Goal: Transaction & Acquisition: Purchase product/service

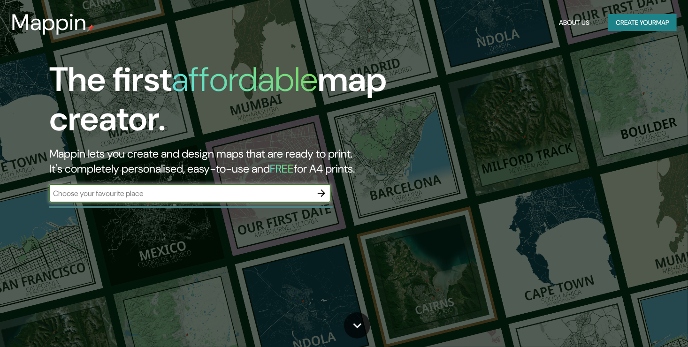
click at [145, 197] on input "text" at bounding box center [180, 193] width 263 height 11
type input "[GEOGRAPHIC_DATA]"
click at [318, 194] on icon "button" at bounding box center [321, 193] width 11 height 11
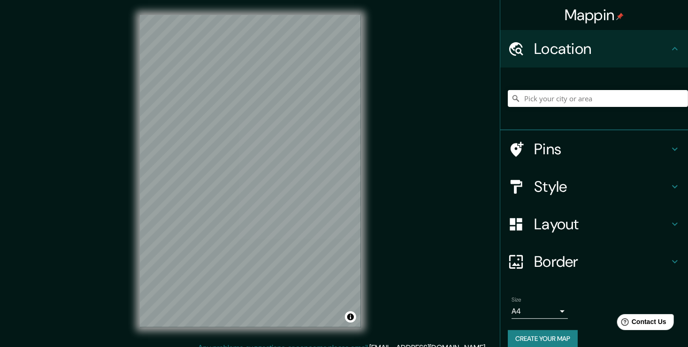
click at [669, 146] on icon at bounding box center [674, 149] width 11 height 11
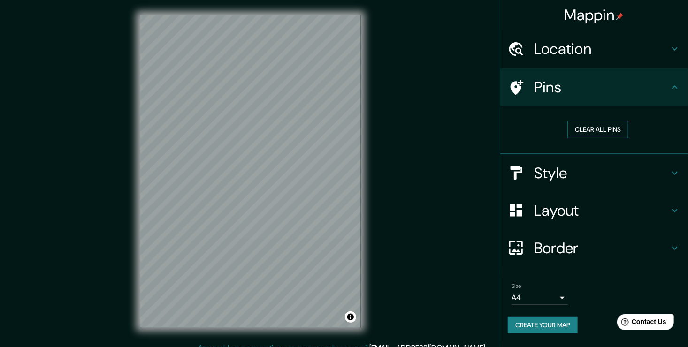
click at [603, 130] on button "Clear all pins" at bounding box center [597, 129] width 61 height 17
click at [593, 125] on button "Clear all pins" at bounding box center [597, 129] width 61 height 17
click at [516, 87] on icon at bounding box center [516, 87] width 16 height 16
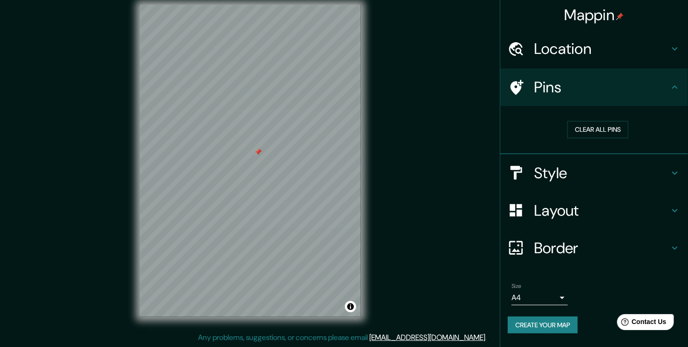
drag, startPoint x: 256, startPoint y: 182, endPoint x: 263, endPoint y: 134, distance: 48.4
click at [261, 148] on div at bounding box center [258, 152] width 8 height 8
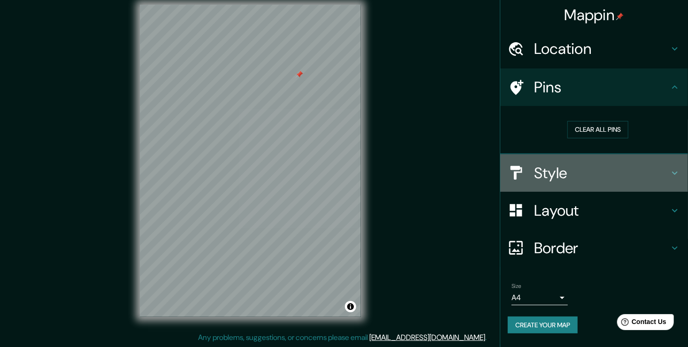
click at [675, 172] on icon at bounding box center [674, 172] width 11 height 11
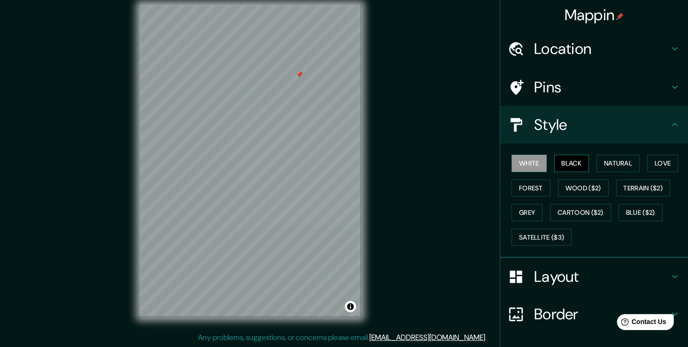
click at [570, 161] on button "Black" at bounding box center [571, 163] width 35 height 17
click at [604, 159] on button "Natural" at bounding box center [617, 163] width 43 height 17
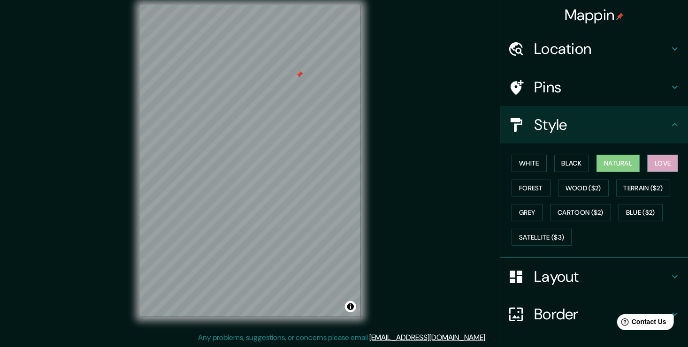
click at [662, 161] on button "Love" at bounding box center [662, 163] width 31 height 17
click at [531, 189] on button "Forest" at bounding box center [530, 188] width 39 height 17
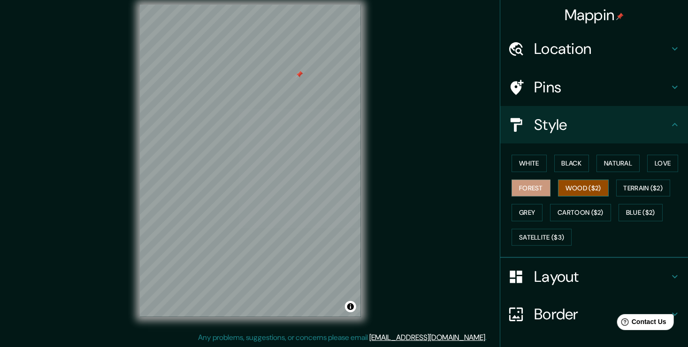
click at [560, 184] on button "Wood ($2)" at bounding box center [583, 188] width 51 height 17
click at [633, 186] on button "Terrain ($2)" at bounding box center [643, 188] width 54 height 17
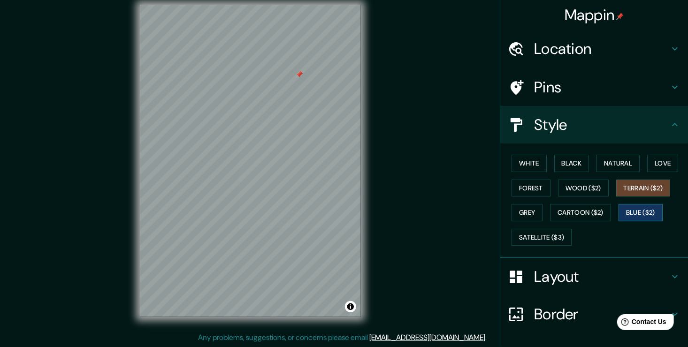
click at [633, 206] on button "Blue ($2)" at bounding box center [640, 212] width 44 height 17
click at [597, 214] on button "Cartoon ($2)" at bounding box center [580, 212] width 61 height 17
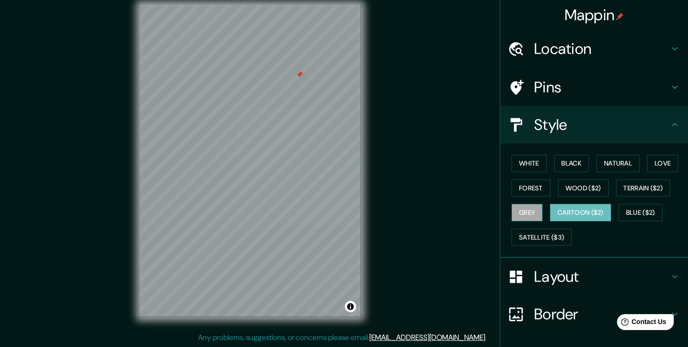
click at [522, 210] on button "Grey" at bounding box center [526, 212] width 31 height 17
click at [537, 241] on button "Satellite ($3)" at bounding box center [541, 237] width 60 height 17
click at [524, 212] on button "Grey" at bounding box center [526, 212] width 31 height 17
click at [669, 271] on icon at bounding box center [674, 276] width 11 height 11
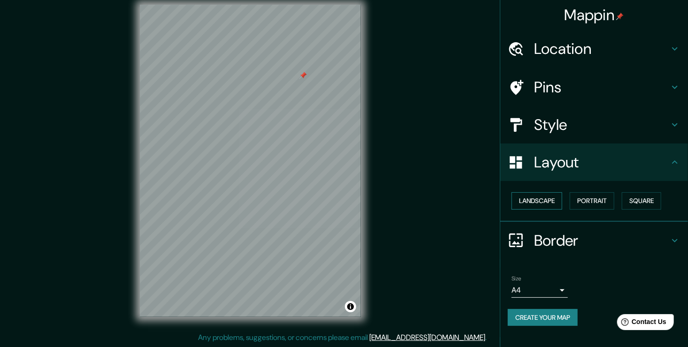
click at [542, 197] on button "Landscape" at bounding box center [536, 200] width 51 height 17
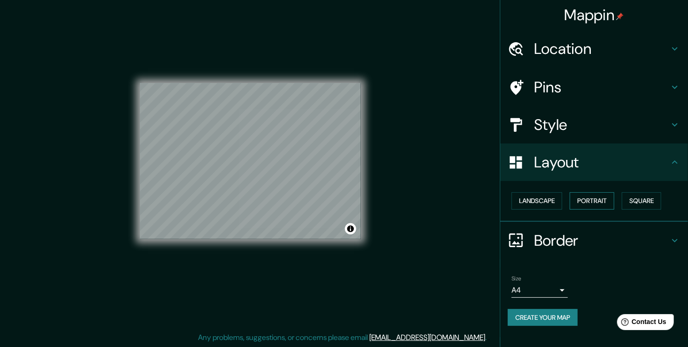
click at [584, 200] on button "Portrait" at bounding box center [591, 200] width 45 height 17
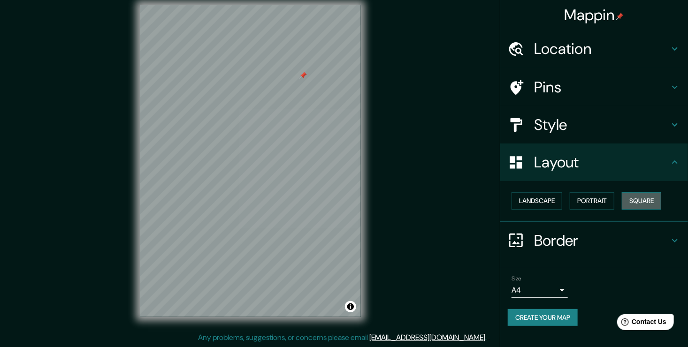
click at [645, 202] on button "Square" at bounding box center [640, 200] width 39 height 17
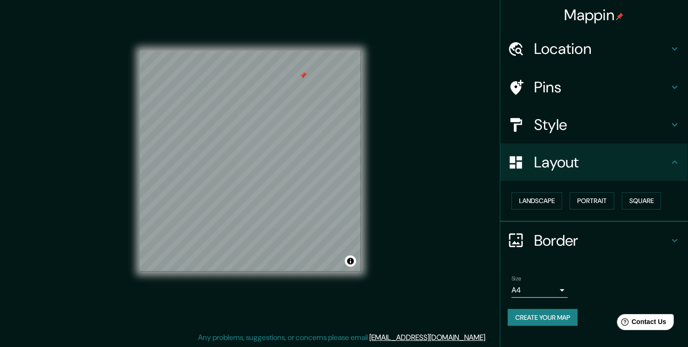
click at [676, 236] on icon at bounding box center [674, 240] width 11 height 11
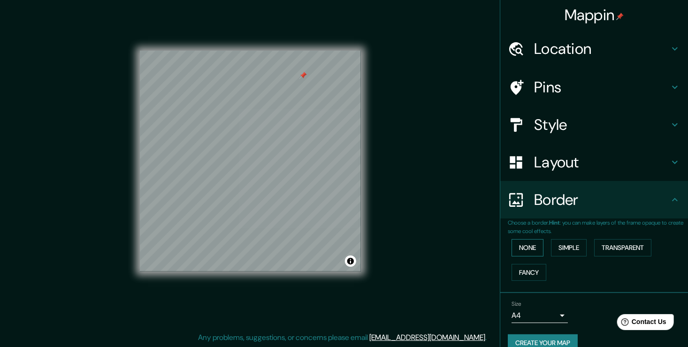
click at [528, 248] on button "None" at bounding box center [527, 247] width 32 height 17
click at [565, 249] on button "Simple" at bounding box center [569, 247] width 36 height 17
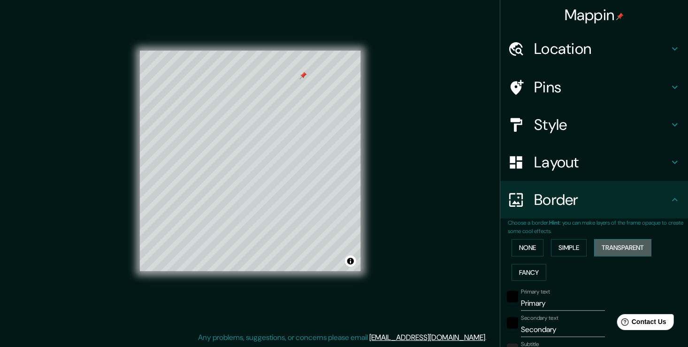
click at [607, 245] on button "Transparent" at bounding box center [622, 247] width 57 height 17
click at [516, 267] on button "Fancy" at bounding box center [528, 272] width 35 height 17
click at [565, 246] on button "Simple" at bounding box center [569, 247] width 36 height 17
click at [522, 245] on button "None" at bounding box center [527, 247] width 32 height 17
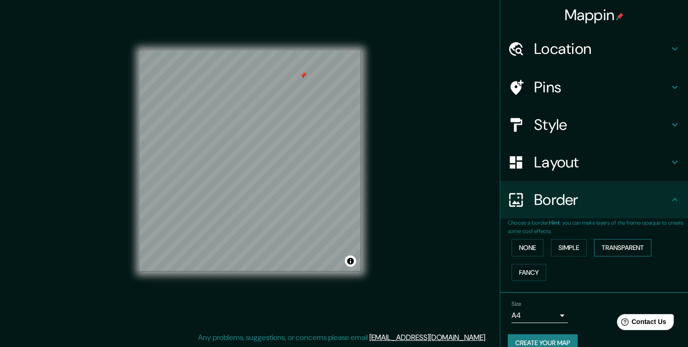
click at [611, 251] on button "Transparent" at bounding box center [622, 247] width 57 height 17
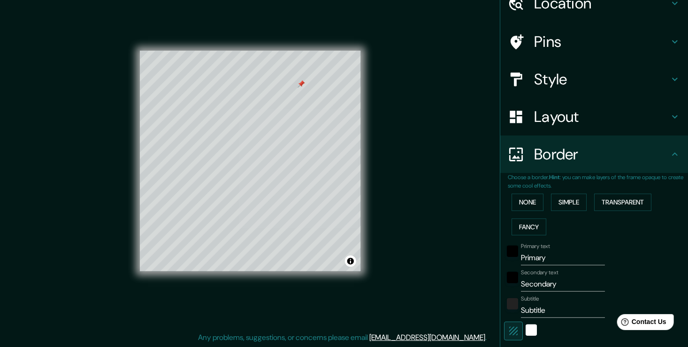
scroll to position [47, 0]
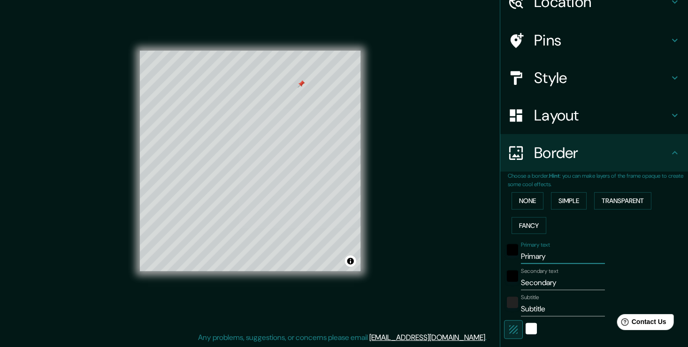
drag, startPoint x: 550, startPoint y: 260, endPoint x: 506, endPoint y: 263, distance: 44.2
click at [506, 263] on div "Primary text Primary" at bounding box center [581, 253] width 154 height 23
type input "P"
type input "226"
type input "38"
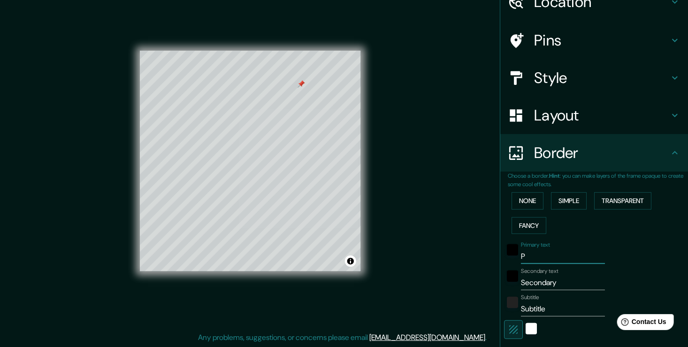
type input "Pu"
type input "226"
type input "38"
type input "Pue"
type input "226"
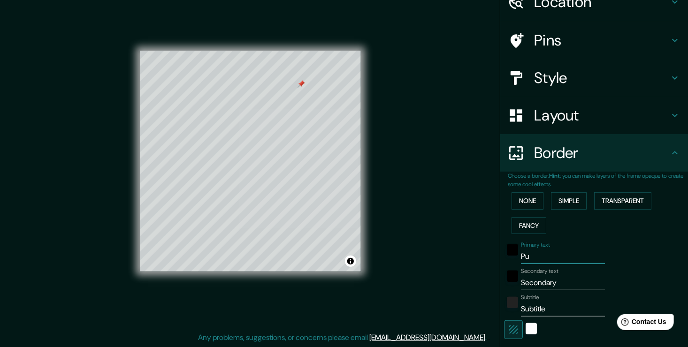
type input "38"
type input "Puer"
type input "226"
type input "38"
type input "Puert"
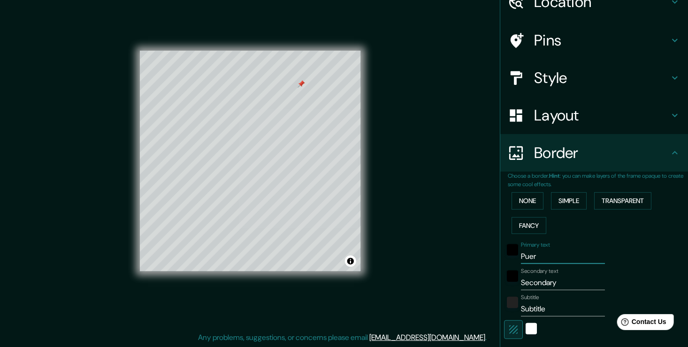
type input "226"
type input "38"
type input "Puerto"
type input "226"
type input "38"
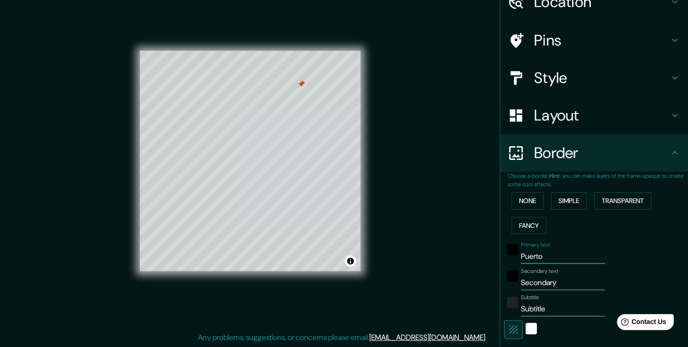
type input "Puerto"
type input "226"
type input "38"
type input "Puerto v"
type input "226"
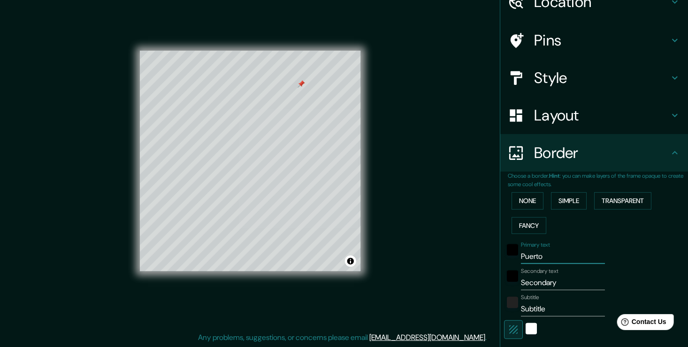
type input "38"
type input "Puerto va"
type input "226"
type input "38"
type input "Puerto val"
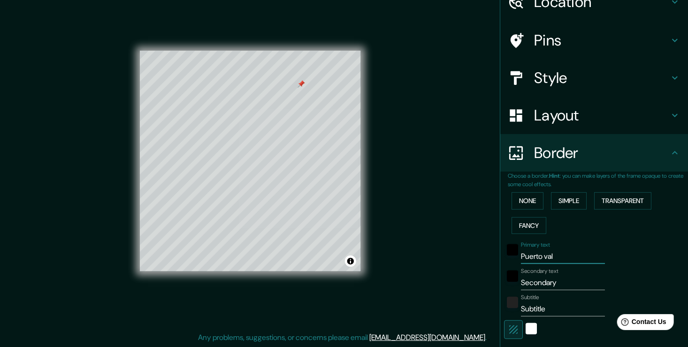
type input "226"
type input "38"
type input "[GEOGRAPHIC_DATA]"
type input "226"
type input "38"
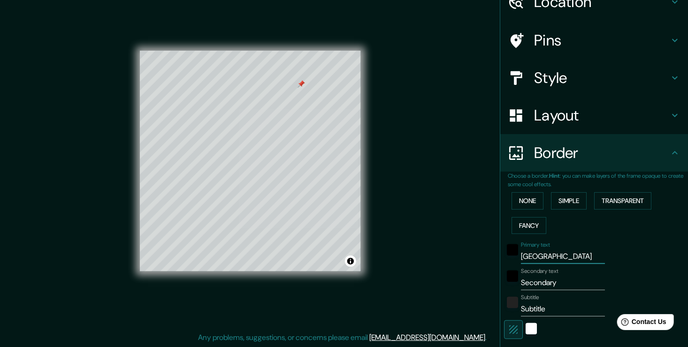
type input "[GEOGRAPHIC_DATA]"
type input "226"
type input "38"
type input "Puerto [PERSON_NAME]"
type input "226"
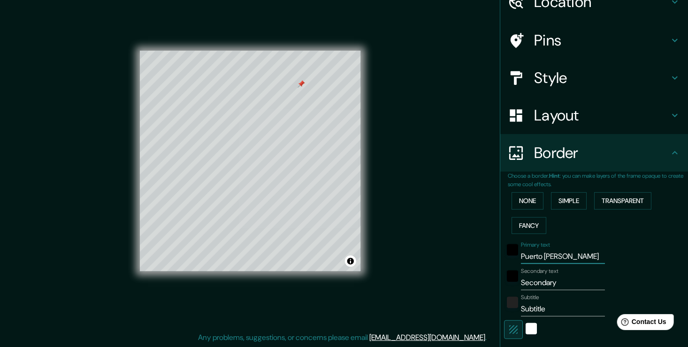
type input "38"
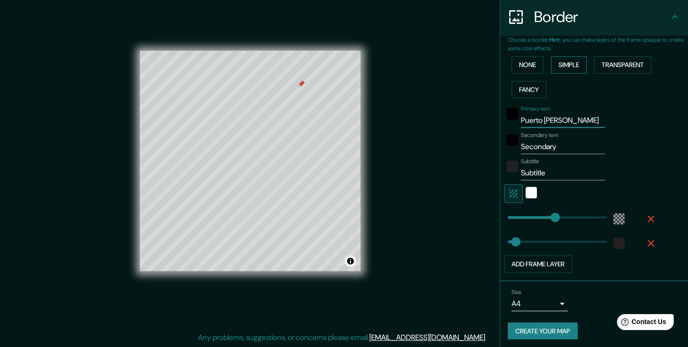
scroll to position [185, 0]
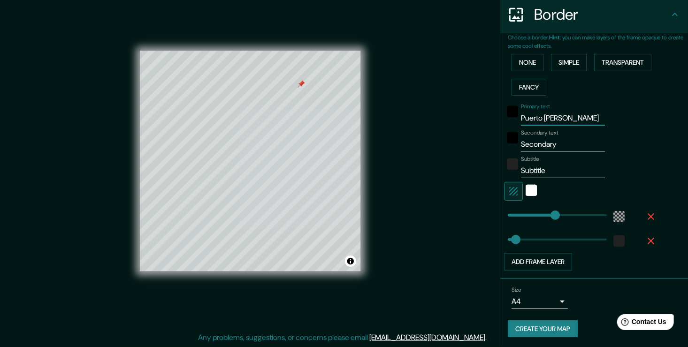
type input "Puerto [PERSON_NAME]"
click at [555, 302] on body "Mappin Location Pins Style Layout Border Choose a border. Hint : you can make l…" at bounding box center [344, 163] width 688 height 347
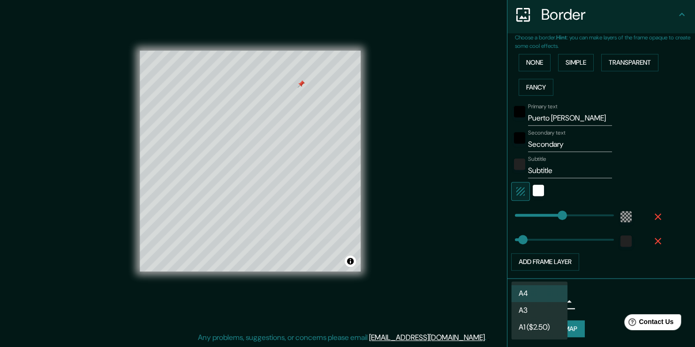
click at [545, 313] on li "A3" at bounding box center [539, 310] width 56 height 17
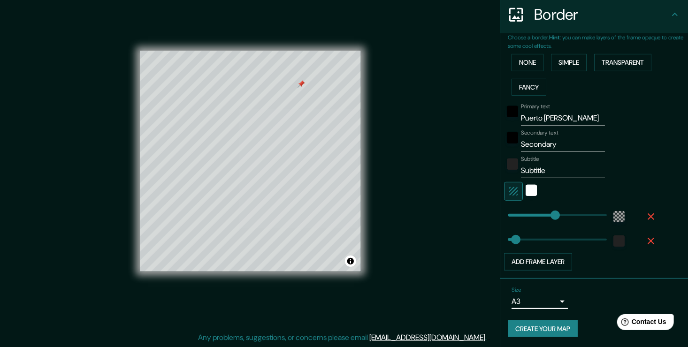
click at [554, 301] on body "Mappin Location Pins Style Layout Border Choose a border. Hint : you can make l…" at bounding box center [344, 163] width 688 height 347
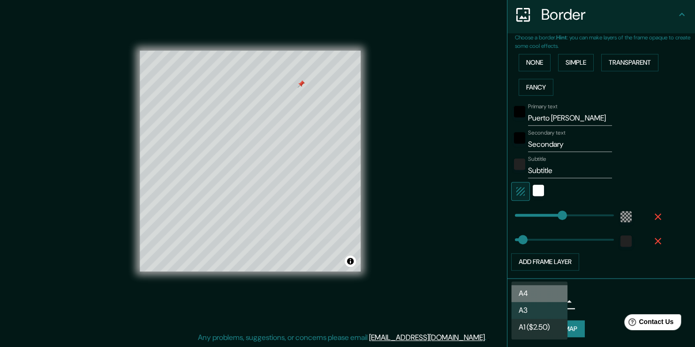
click at [539, 295] on li "A4" at bounding box center [539, 293] width 56 height 17
type input "single"
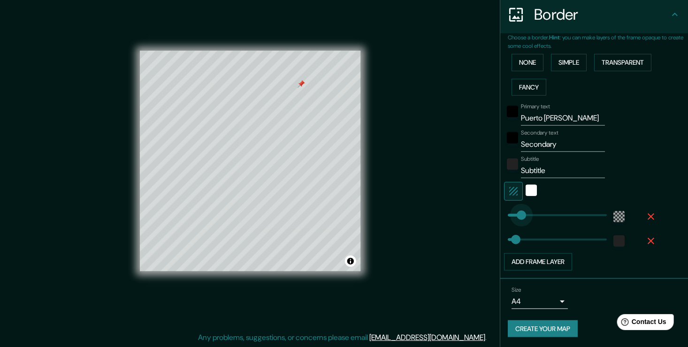
type input "60"
drag, startPoint x: 545, startPoint y: 212, endPoint x: 513, endPoint y: 223, distance: 33.4
type input "38"
type input "49"
type input "38"
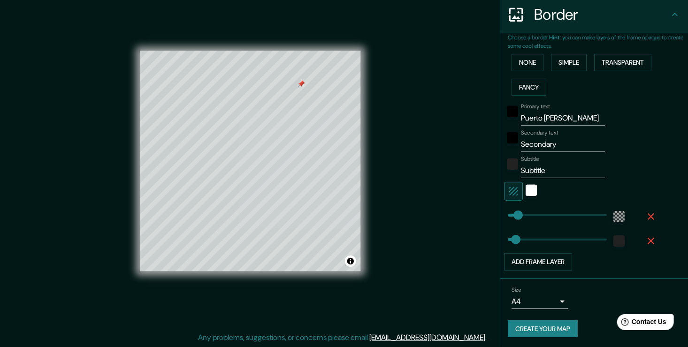
click at [530, 106] on label "Primary text" at bounding box center [535, 107] width 29 height 8
click at [530, 111] on input "Puerto [PERSON_NAME]" at bounding box center [563, 118] width 84 height 15
click at [531, 109] on label "Primary text" at bounding box center [535, 107] width 29 height 8
click at [531, 111] on input "Puerto [PERSON_NAME]" at bounding box center [563, 118] width 84 height 15
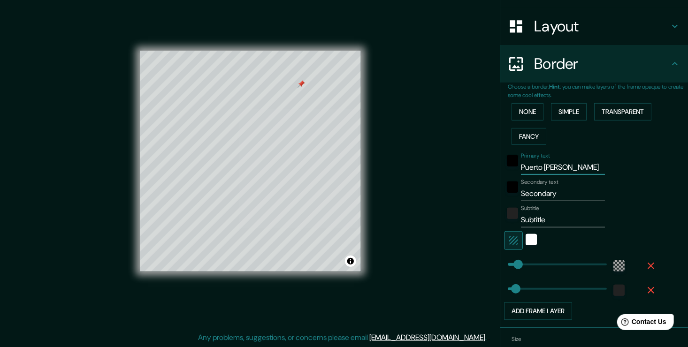
scroll to position [138, 0]
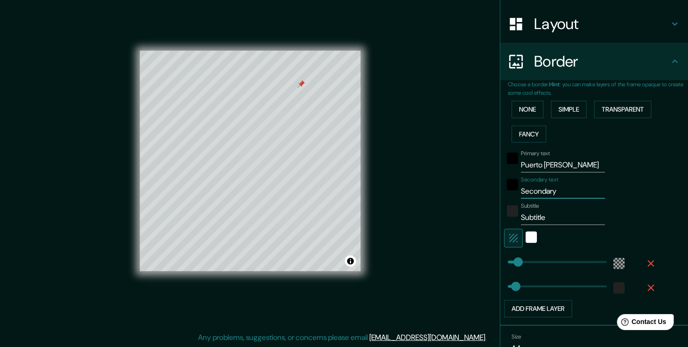
drag, startPoint x: 560, startPoint y: 193, endPoint x: 510, endPoint y: 193, distance: 50.2
click at [510, 193] on div "Secondary text Secondary" at bounding box center [581, 187] width 154 height 23
type input "V"
type input "38"
type input "Ve"
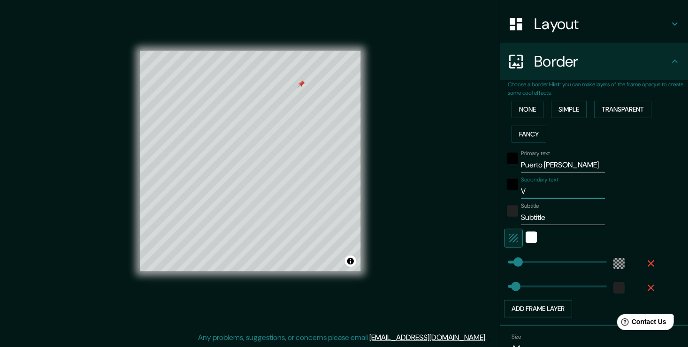
type input "38"
type input "Ver"
type input "38"
type input "Vert"
type input "38"
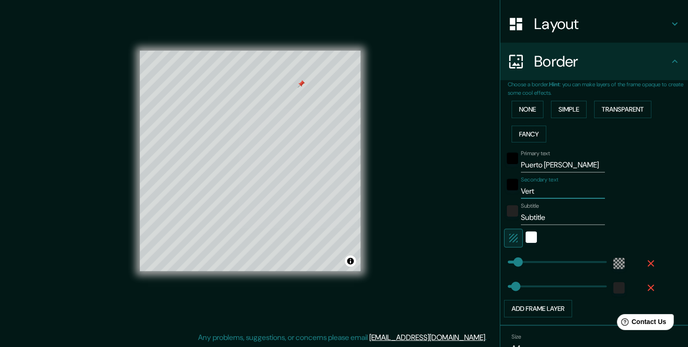
type input "Ver"
type input "38"
type input "Verd"
type input "38"
type input "Verde"
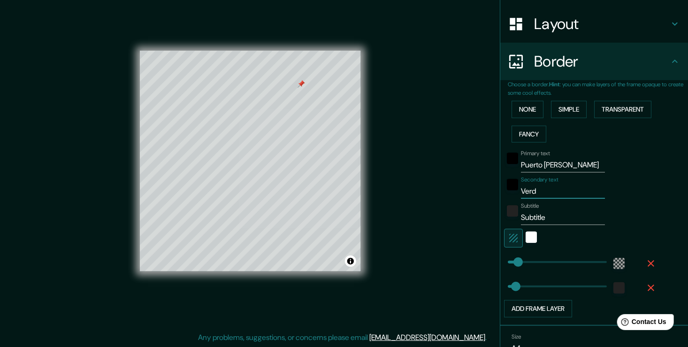
type input "38"
type input "Verde"
type input "38"
type input "Verde V"
type input "38"
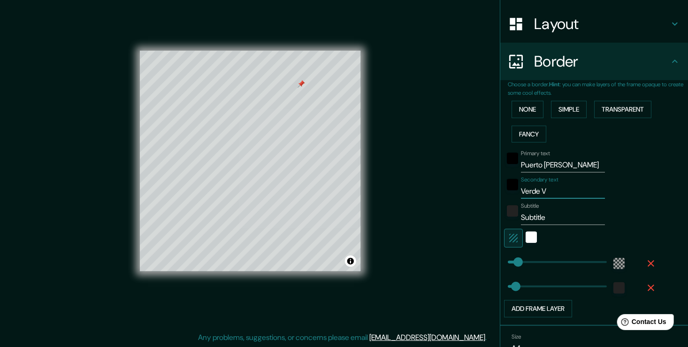
type input "Verde Va"
type input "38"
type input "Verde Val"
type input "38"
type input "Verde Vall"
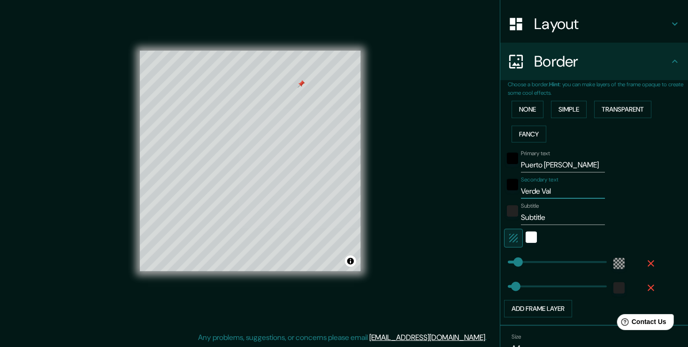
type input "38"
type input "Verde Valla"
type input "38"
type input "Verde [PERSON_NAME]"
type input "38"
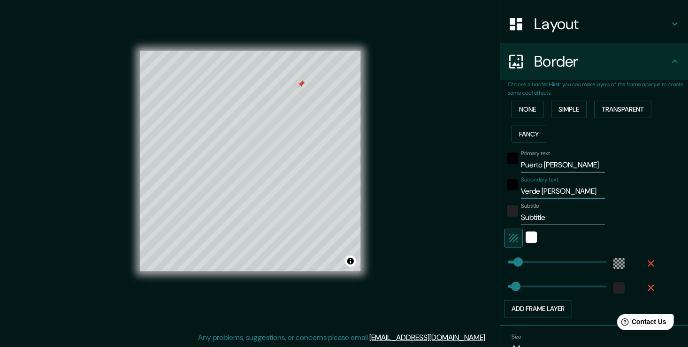
type input "Verde Vallart"
type input "38"
type input "Verde Vallarta"
type input "38"
type input "Verde Vallarta"
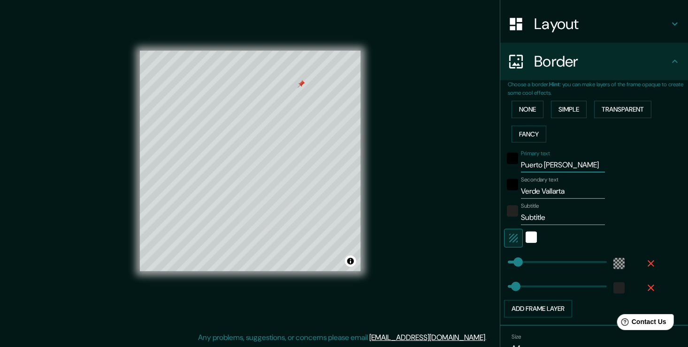
drag, startPoint x: 562, startPoint y: 162, endPoint x: 503, endPoint y: 169, distance: 59.1
click at [504, 169] on div "Primary text [GEOGRAPHIC_DATA][PERSON_NAME]" at bounding box center [581, 161] width 154 height 23
type input "P"
type input "38"
type input "PU"
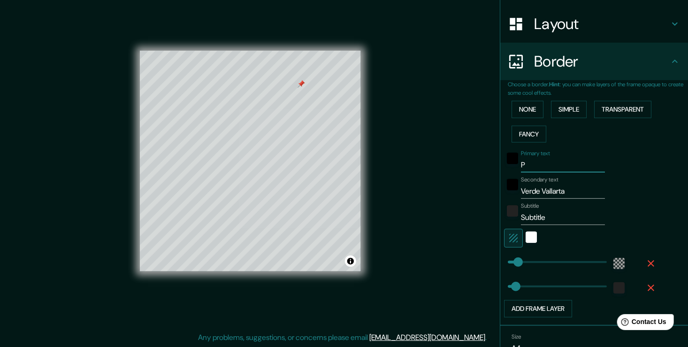
type input "38"
type input "PUE"
type input "38"
type input "PUER"
type input "38"
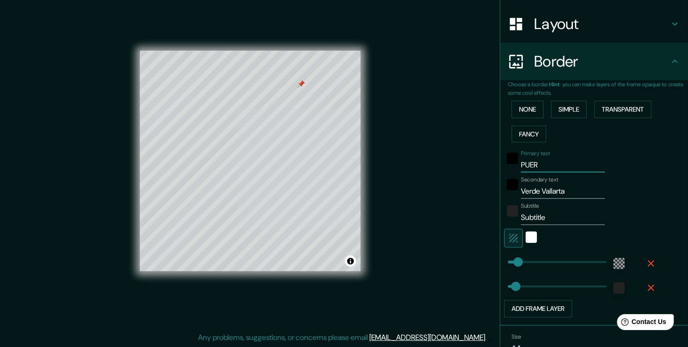
type input "PUERT"
type input "38"
type input "PUERTO"
type input "38"
type input "PUERTO"
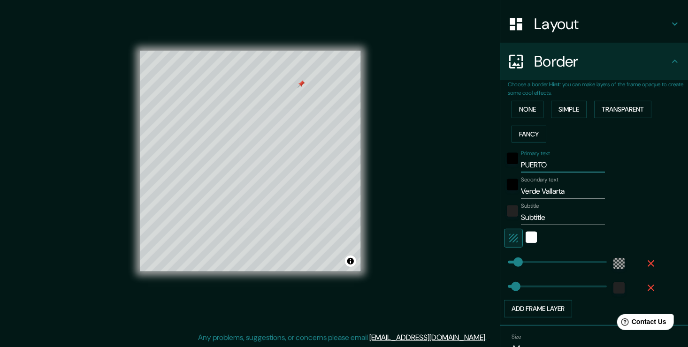
type input "38"
type input "PUERTO V"
type input "38"
type input "PUERTO V."
type input "38"
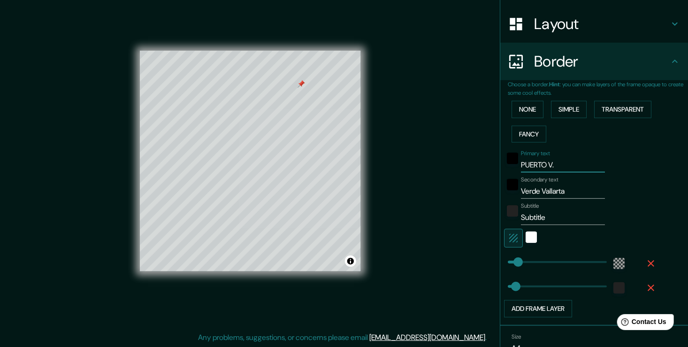
type input "PUERTO V."
type input "38"
type input "PUERTO V. J"
type input "38"
type input "PUERTO V. Ja"
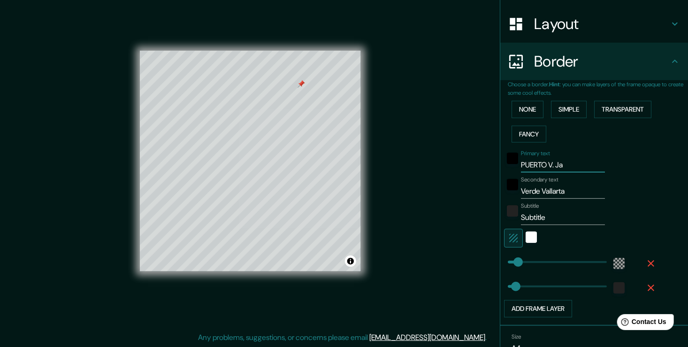
type input "38"
type input "PUERTO V. Jal"
type input "38"
type input "PUERTO V. Jal"
drag, startPoint x: 545, startPoint y: 217, endPoint x: 497, endPoint y: 215, distance: 47.9
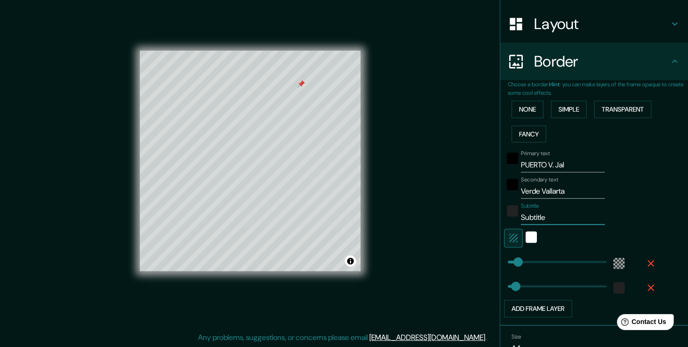
click at [504, 215] on div "Subtitle Subtitle" at bounding box center [581, 214] width 154 height 23
type input "38"
click at [570, 191] on input "Verde Vallarta" at bounding box center [563, 191] width 84 height 15
drag, startPoint x: 563, startPoint y: 163, endPoint x: 508, endPoint y: 173, distance: 56.6
click at [511, 169] on div "Primary text PUERTO V. Jal" at bounding box center [581, 161] width 154 height 23
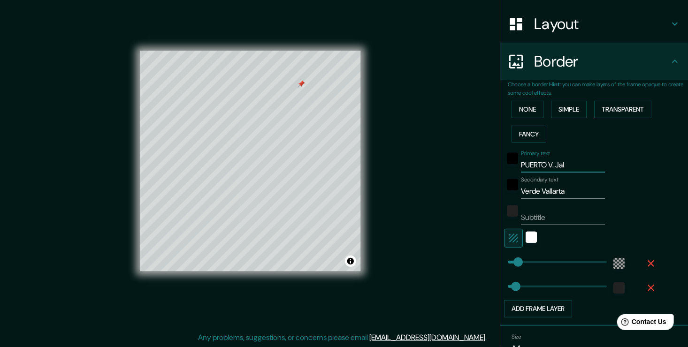
type input "38"
drag, startPoint x: 534, startPoint y: 189, endPoint x: 511, endPoint y: 191, distance: 23.1
click at [511, 191] on div "Secondary text Verde Vallarta" at bounding box center [581, 187] width 154 height 23
type input "p Vallarta"
type input "38"
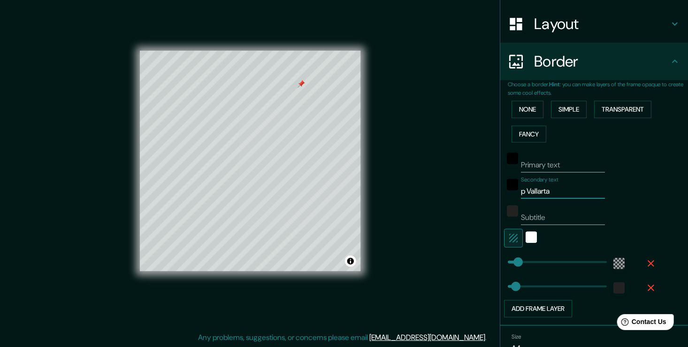
type input "pu Vallarta"
type input "38"
type input "pue Vallarta"
type input "38"
type input "puer Vallarta"
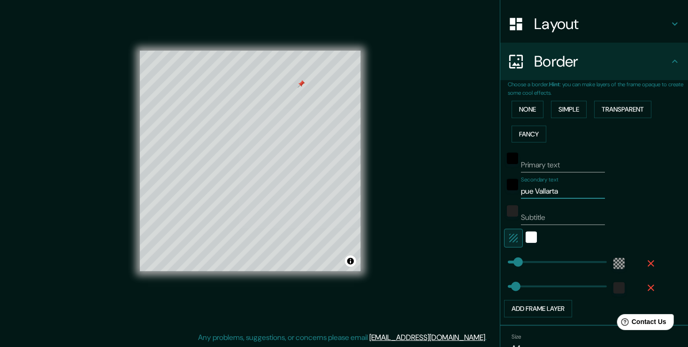
type input "38"
type input "puert Vallarta"
type input "38"
type input "[GEOGRAPHIC_DATA]"
type input "38"
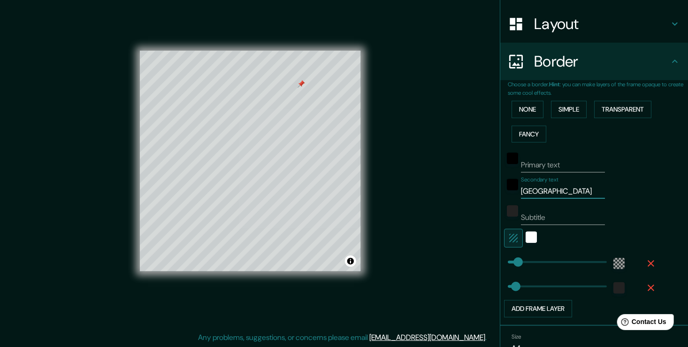
click at [570, 193] on input "[GEOGRAPHIC_DATA]" at bounding box center [563, 191] width 84 height 15
type input "[GEOGRAPHIC_DATA],"
type input "38"
type input "[GEOGRAPHIC_DATA],"
type input "38"
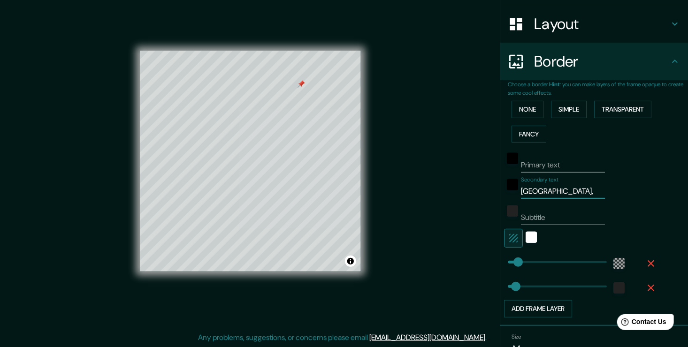
type input "[GEOGRAPHIC_DATA], J"
type input "38"
type input "[GEOGRAPHIC_DATA], [GEOGRAPHIC_DATA]"
type input "38"
type input "[GEOGRAPHIC_DATA], [GEOGRAPHIC_DATA]"
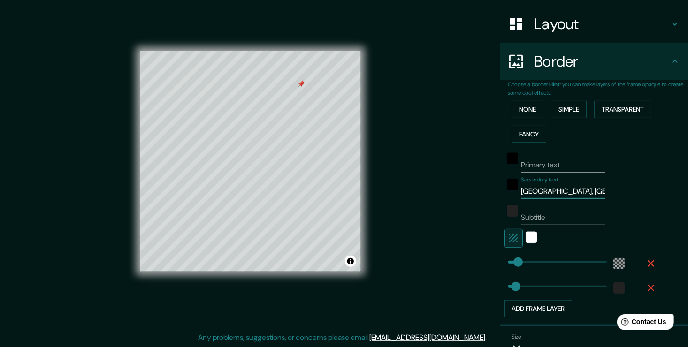
type input "38"
type input "[GEOGRAPHIC_DATA], [GEOGRAPHIC_DATA]."
type input "38"
type input "[GEOGRAPHIC_DATA], [GEOGRAPHIC_DATA]."
click at [543, 220] on input "Subtitle" at bounding box center [563, 217] width 84 height 15
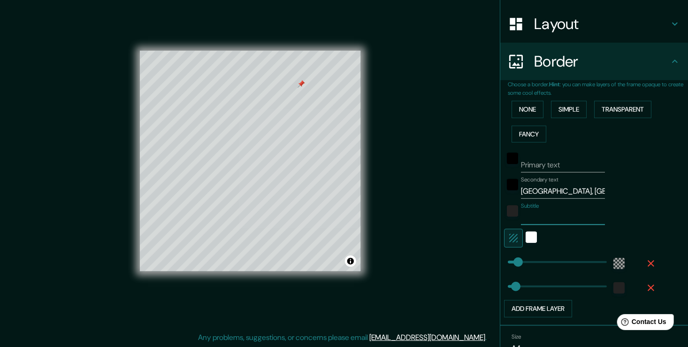
type input "V"
type input "38"
type input "Ve"
type input "38"
type input "Ver"
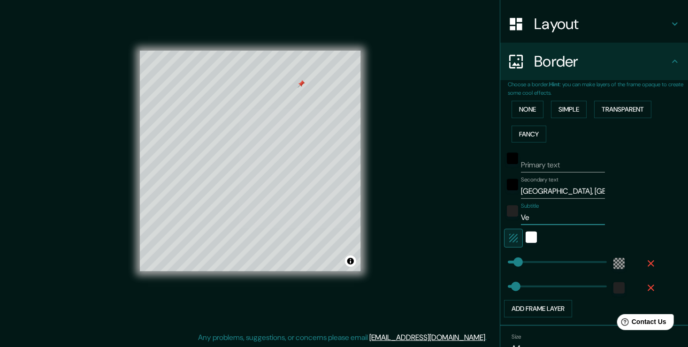
type input "38"
type input "Verd"
type input "38"
type input "Verde"
type input "38"
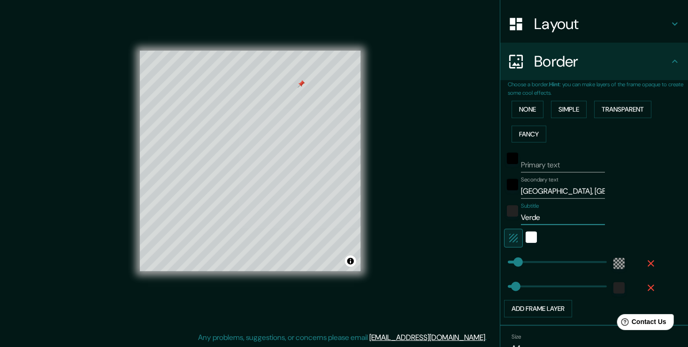
type input "Verde"
type input "38"
type input "Verde V"
type input "38"
type input "Verde Va"
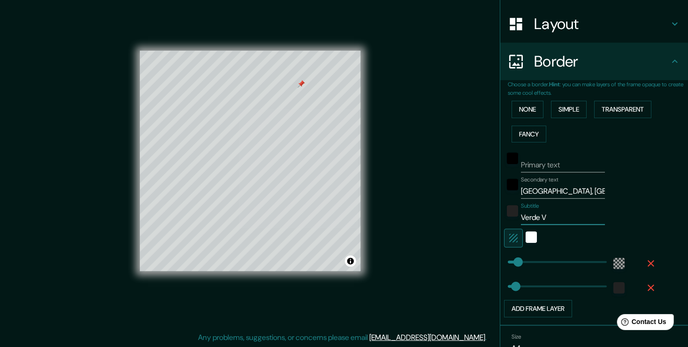
type input "38"
type input "Verde Val"
type input "38"
type input "Verde Vall"
type input "38"
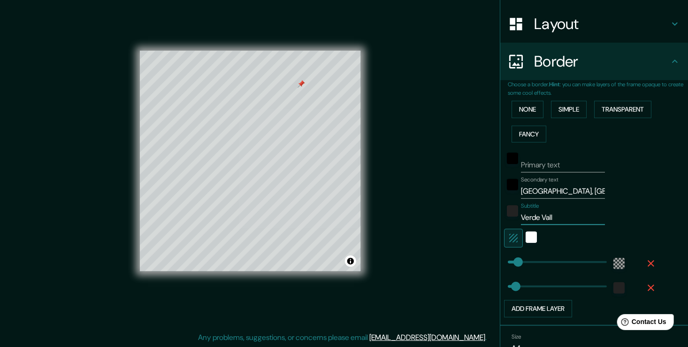
type input "Verde Valla"
type input "38"
type input "Verde [PERSON_NAME]"
type input "38"
type input "Verde Vallart"
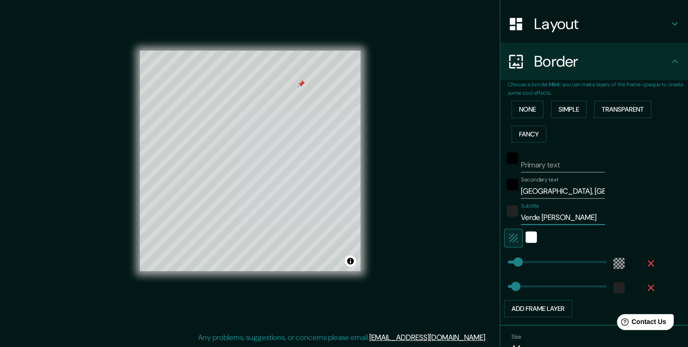
type input "38"
type input "Verde Vallarta"
type input "38"
type input "Verde Vallarta"
click at [649, 230] on div at bounding box center [581, 238] width 154 height 19
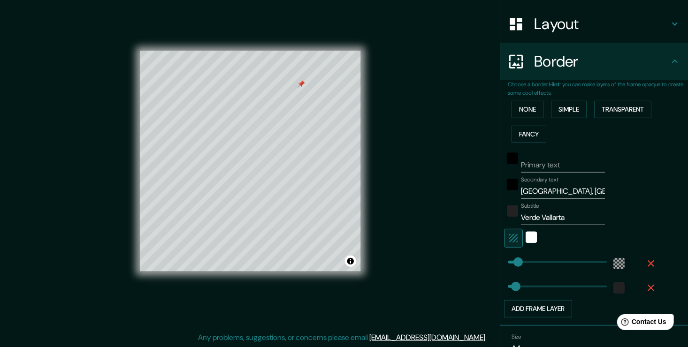
click at [645, 258] on icon "button" at bounding box center [650, 263] width 11 height 11
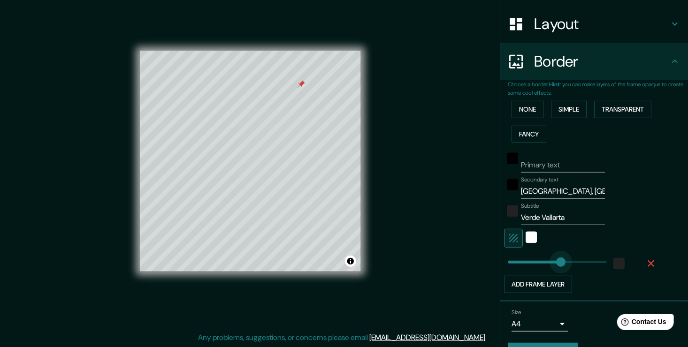
type input "259"
drag, startPoint x: 510, startPoint y: 263, endPoint x: 555, endPoint y: 266, distance: 44.7
type input "0"
drag, startPoint x: 556, startPoint y: 265, endPoint x: 489, endPoint y: 275, distance: 68.3
type input "49"
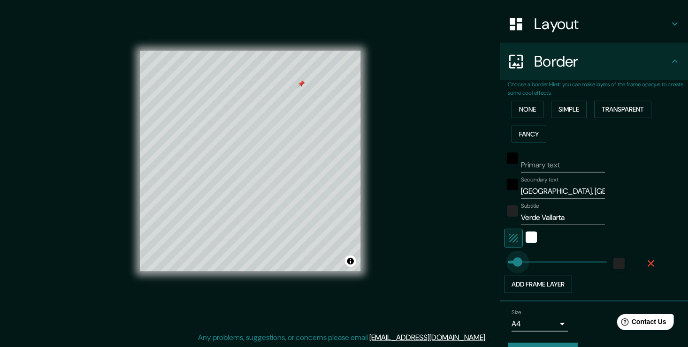
drag, startPoint x: 500, startPoint y: 264, endPoint x: 511, endPoint y: 266, distance: 10.6
type input "38"
click at [645, 264] on icon "button" at bounding box center [650, 263] width 11 height 11
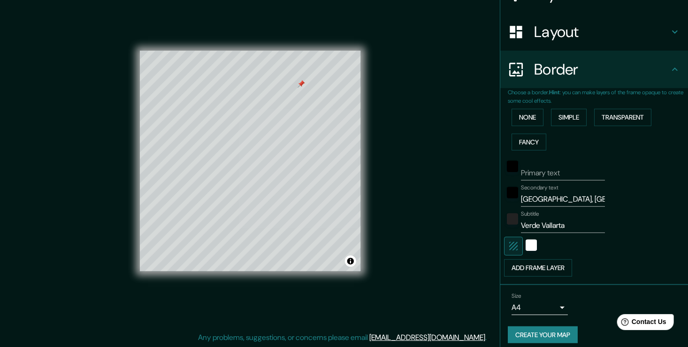
scroll to position [136, 0]
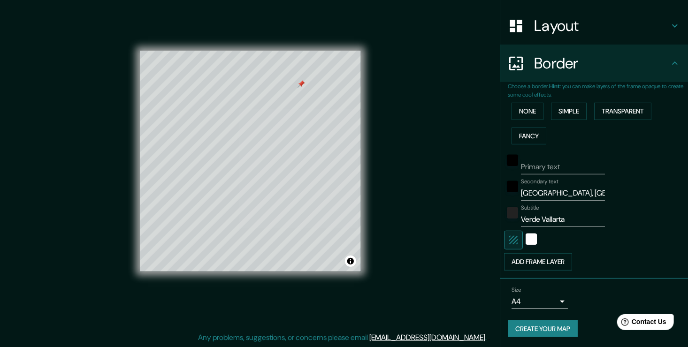
click at [512, 240] on button "button" at bounding box center [513, 240] width 19 height 19
click at [509, 240] on icon "button" at bounding box center [513, 240] width 8 height 8
click at [525, 238] on div "white" at bounding box center [530, 239] width 11 height 11
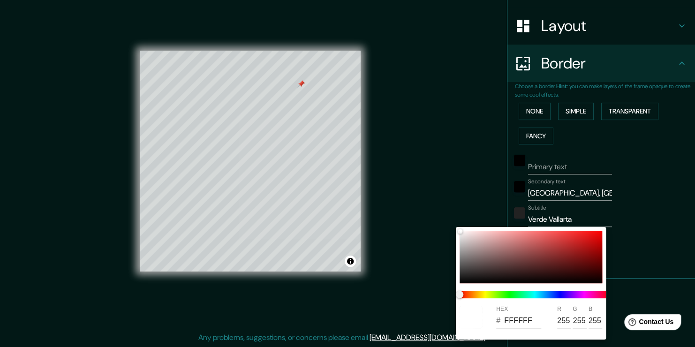
click at [614, 236] on div at bounding box center [347, 173] width 695 height 347
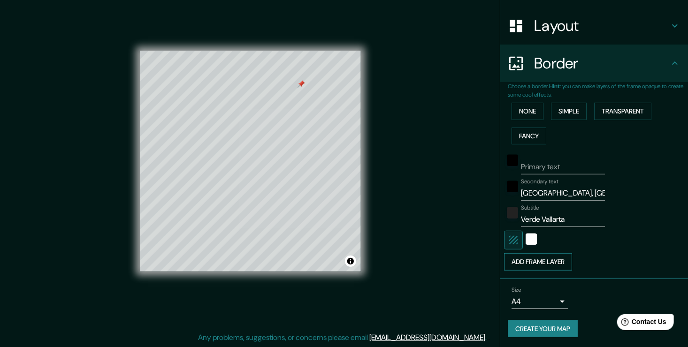
click at [555, 263] on button "Add frame layer" at bounding box center [538, 261] width 68 height 17
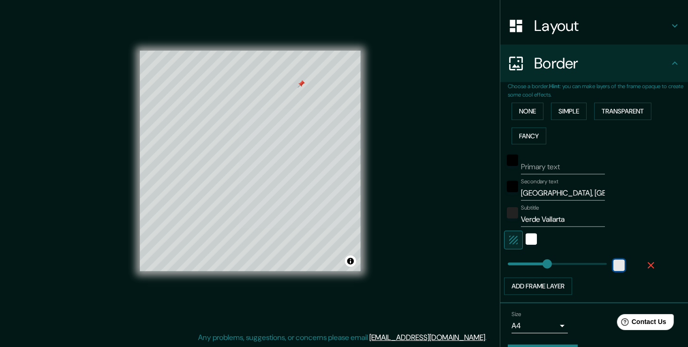
click at [613, 264] on div "white" at bounding box center [618, 265] width 11 height 11
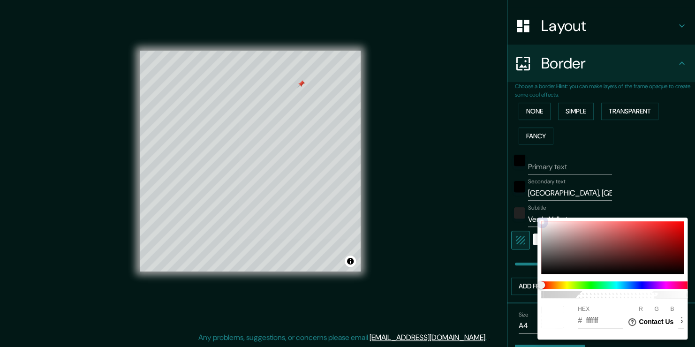
type input "188"
type input "6B6A6A"
type input "107"
type input "106"
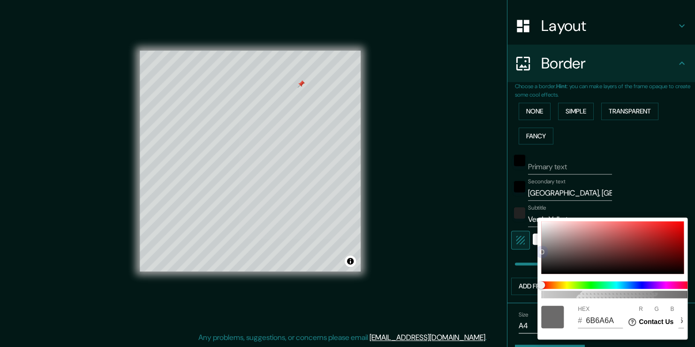
type input "188"
type input "6B6B6B"
type input "107"
drag, startPoint x: 540, startPoint y: 255, endPoint x: 538, endPoint y: 279, distance: 24.0
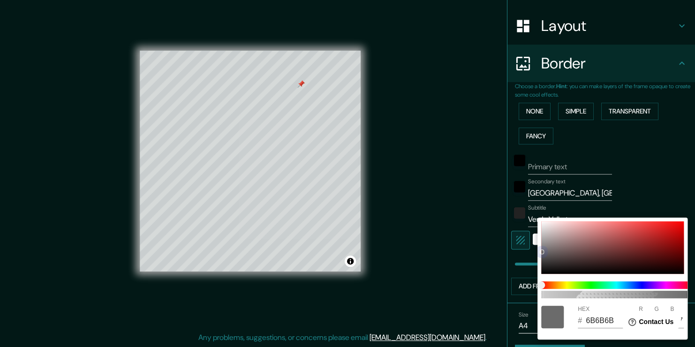
click at [538, 279] on div "100 HEX # 6B6B6B R 107 G 107 B 107" at bounding box center [613, 279] width 150 height 122
click at [640, 189] on div at bounding box center [347, 173] width 695 height 347
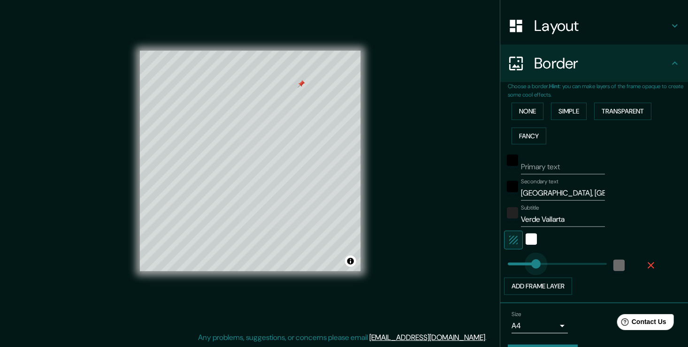
type input "91"
drag, startPoint x: 536, startPoint y: 261, endPoint x: 520, endPoint y: 262, distance: 16.4
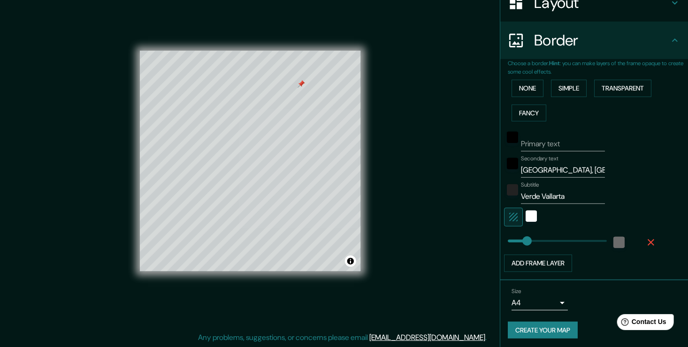
scroll to position [161, 0]
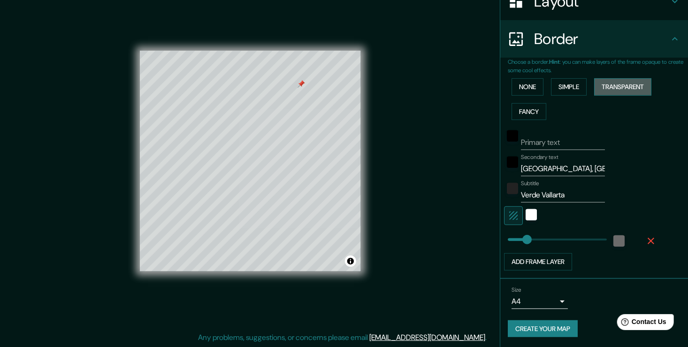
click at [614, 87] on button "Transparent" at bounding box center [622, 86] width 57 height 17
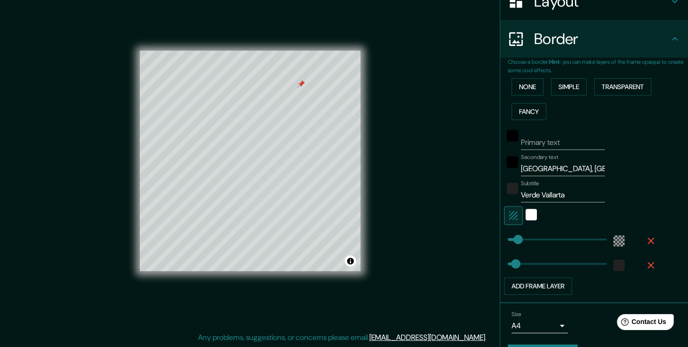
click at [584, 168] on input "[GEOGRAPHIC_DATA], [GEOGRAPHIC_DATA]." at bounding box center [563, 168] width 84 height 15
click at [546, 139] on input "Primary text" at bounding box center [563, 142] width 84 height 15
click at [565, 163] on input "[GEOGRAPHIC_DATA], [GEOGRAPHIC_DATA]." at bounding box center [563, 168] width 84 height 15
click at [584, 171] on input "[GEOGRAPHIC_DATA], [GEOGRAPHIC_DATA]." at bounding box center [563, 168] width 84 height 15
type input "[GEOGRAPHIC_DATA], [GEOGRAPHIC_DATA]."
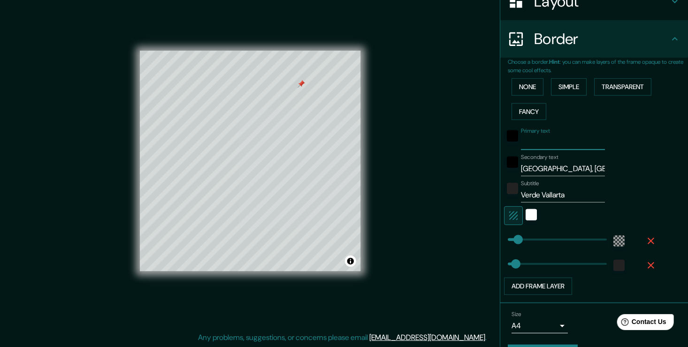
click at [546, 144] on input "Primary text" at bounding box center [563, 142] width 84 height 15
type input "o"
click at [565, 197] on input "Verde Vallarta" at bounding box center [563, 195] width 84 height 15
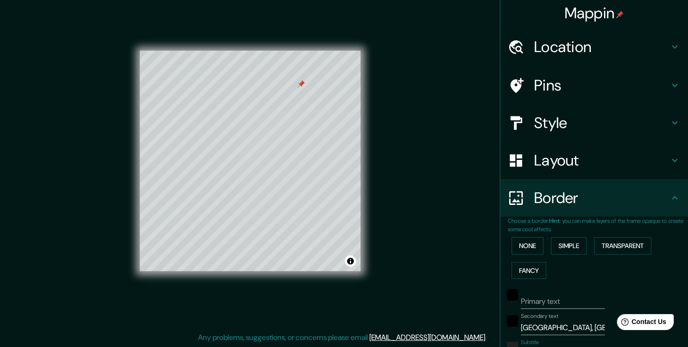
scroll to position [0, 0]
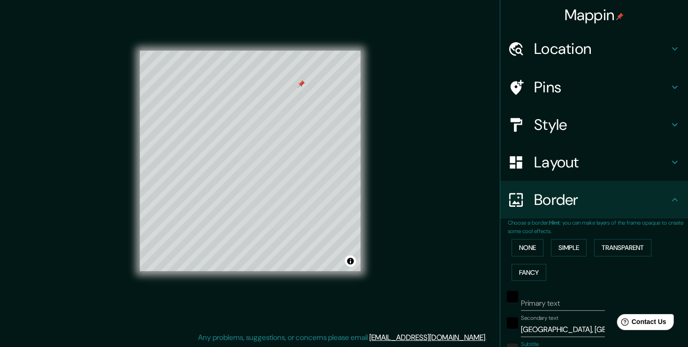
type input "Verde Vallarta."
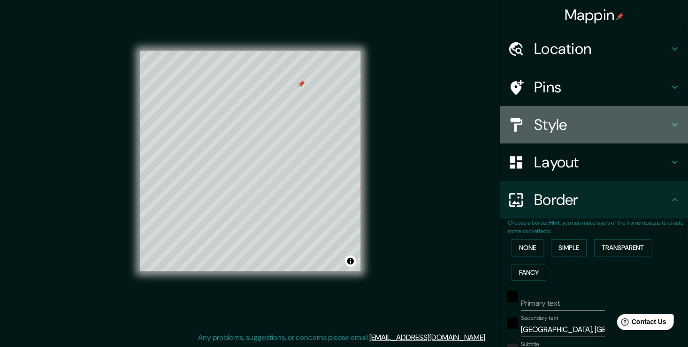
click at [669, 120] on icon at bounding box center [674, 124] width 11 height 11
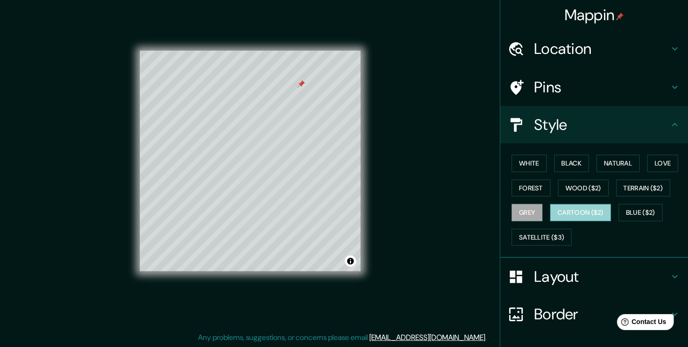
click at [574, 214] on button "Cartoon ($2)" at bounding box center [580, 212] width 61 height 17
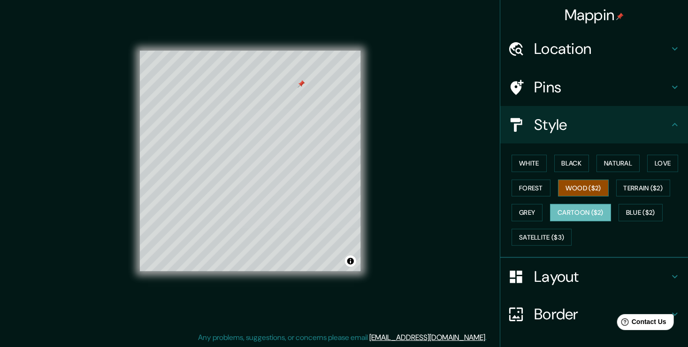
click at [582, 184] on button "Wood ($2)" at bounding box center [583, 188] width 51 height 17
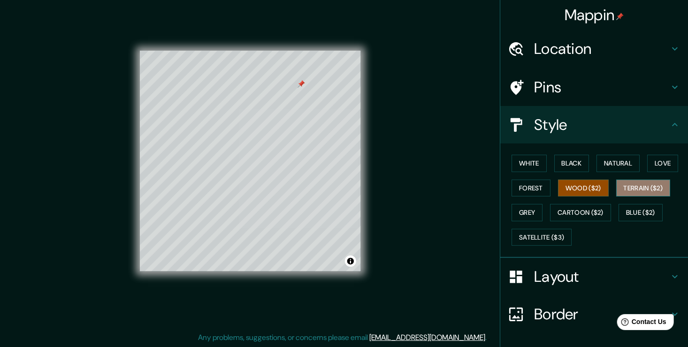
click at [643, 190] on button "Terrain ($2)" at bounding box center [643, 188] width 54 height 17
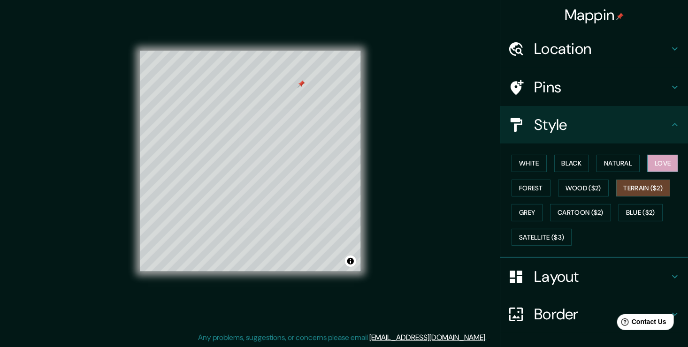
click at [655, 163] on button "Love" at bounding box center [662, 163] width 31 height 17
click at [573, 163] on button "Black" at bounding box center [571, 163] width 35 height 17
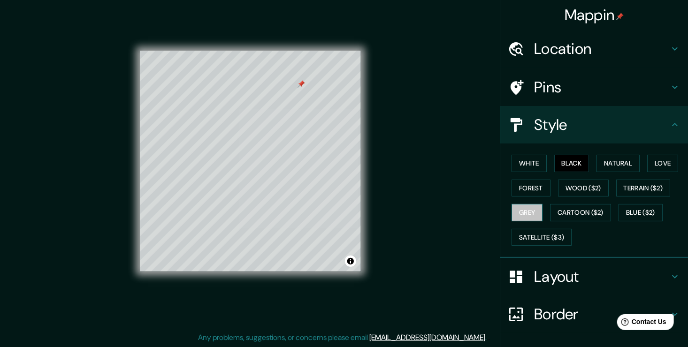
click at [515, 215] on button "Grey" at bounding box center [526, 212] width 31 height 17
click at [631, 208] on button "Blue ($2)" at bounding box center [640, 212] width 44 height 17
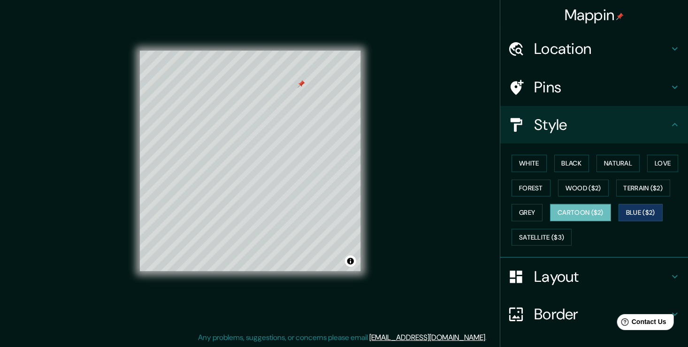
click at [581, 213] on button "Cartoon ($2)" at bounding box center [580, 212] width 61 height 17
click at [520, 163] on button "White" at bounding box center [528, 163] width 35 height 17
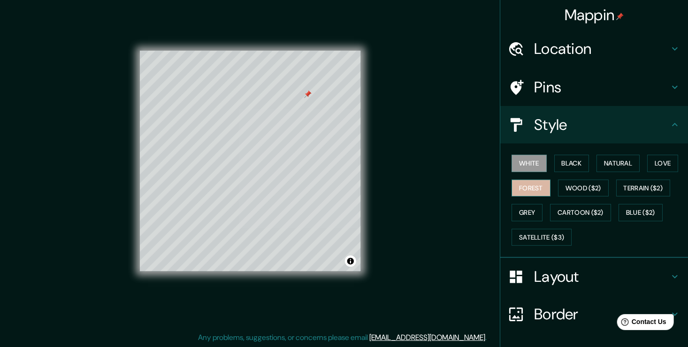
click at [521, 181] on button "Forest" at bounding box center [530, 188] width 39 height 17
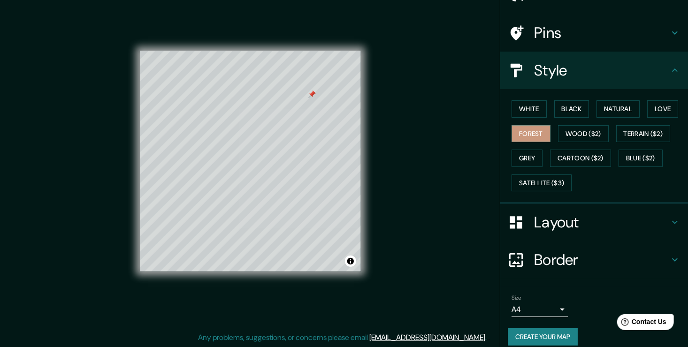
scroll to position [62, 0]
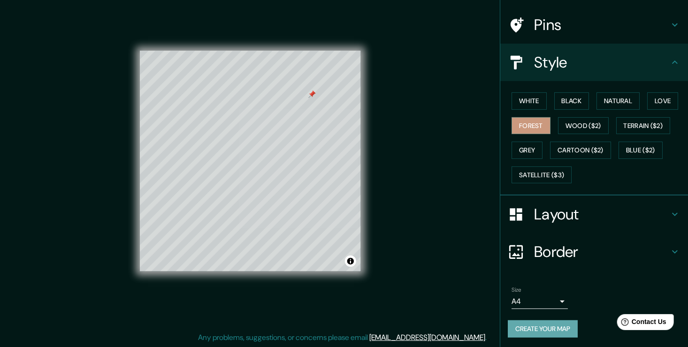
click at [547, 329] on button "Create your map" at bounding box center [543, 328] width 70 height 17
